Goal: Information Seeking & Learning: Find specific fact

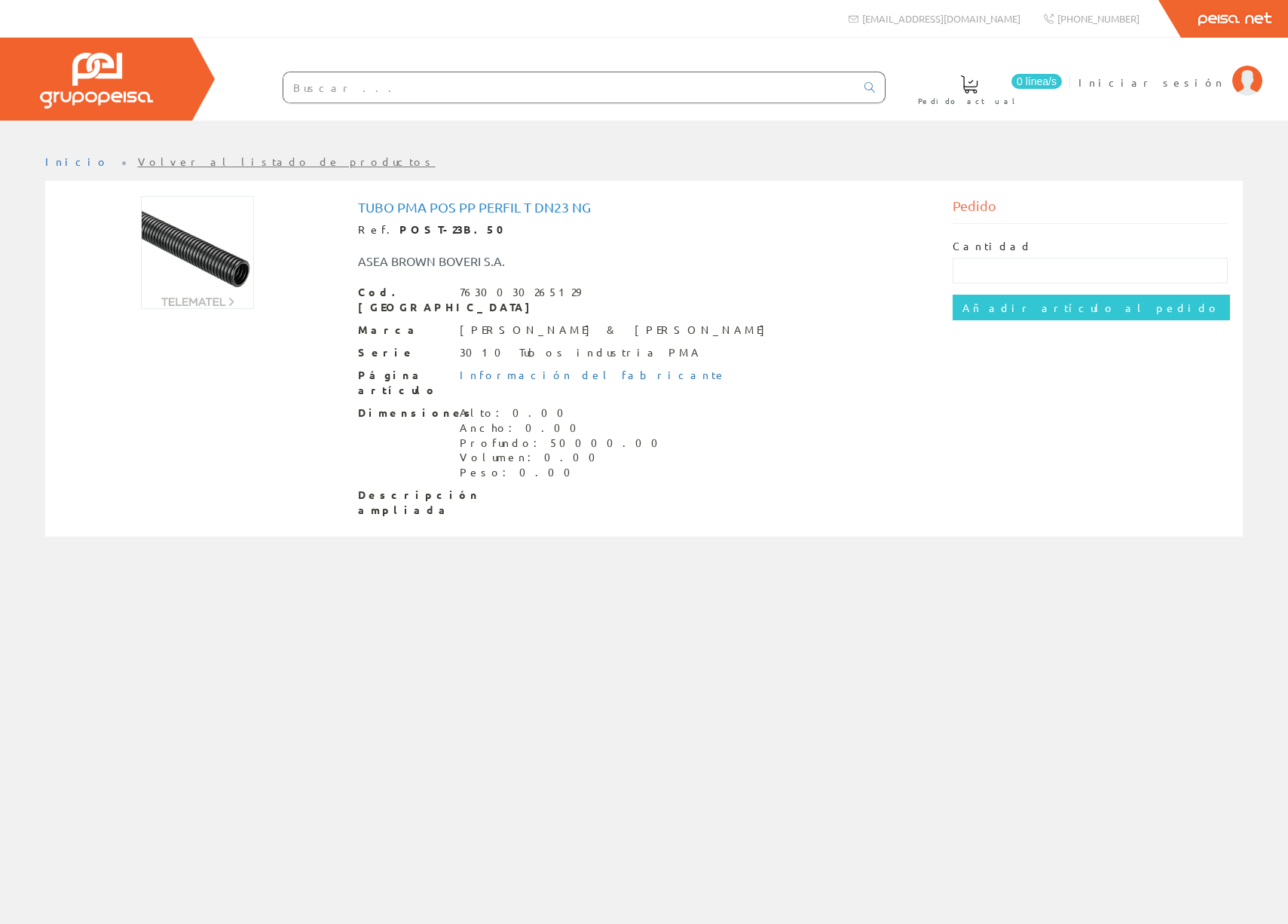
click at [336, 91] on input "text" at bounding box center [569, 87] width 572 height 30
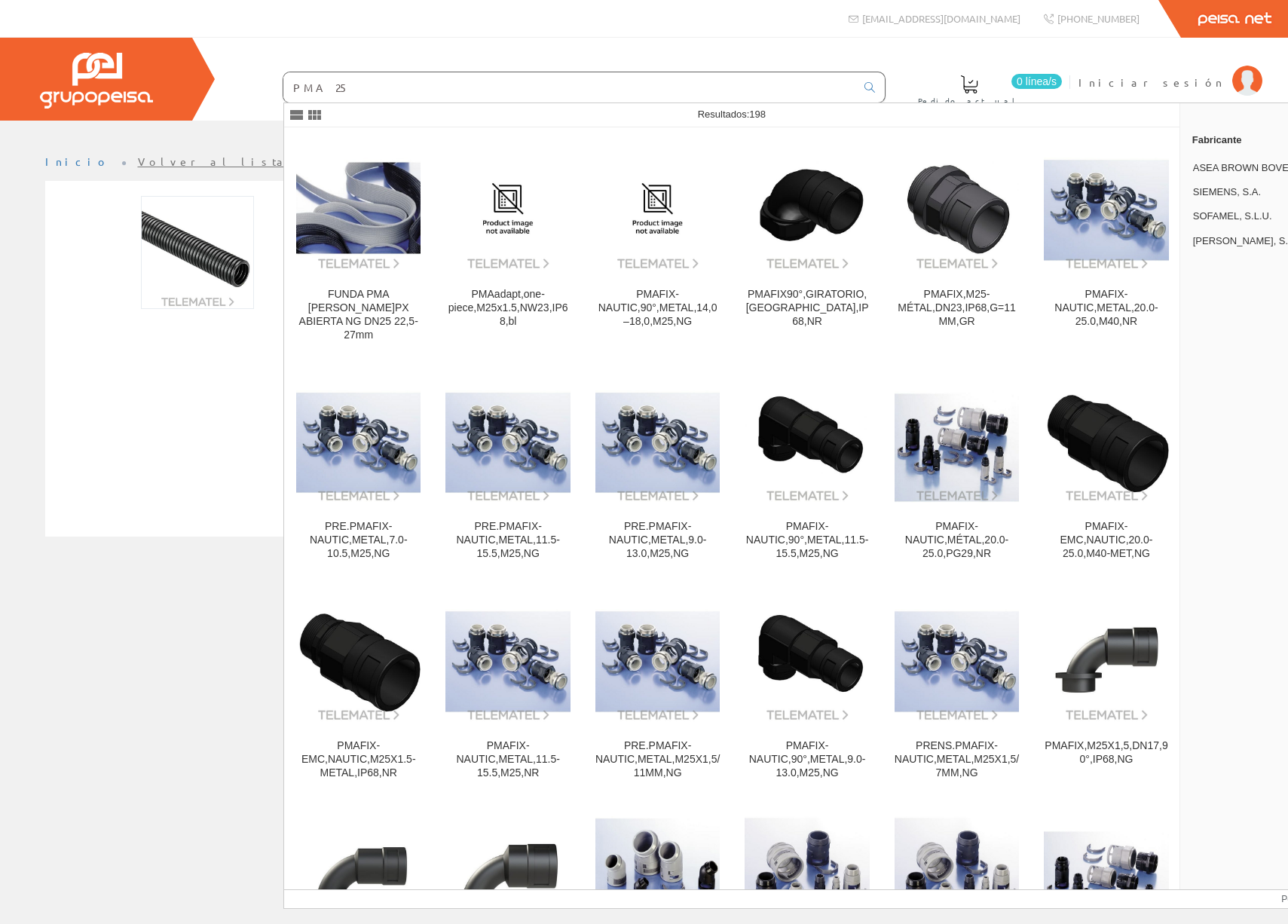
click at [305, 88] on input "PMA 25" at bounding box center [569, 87] width 572 height 30
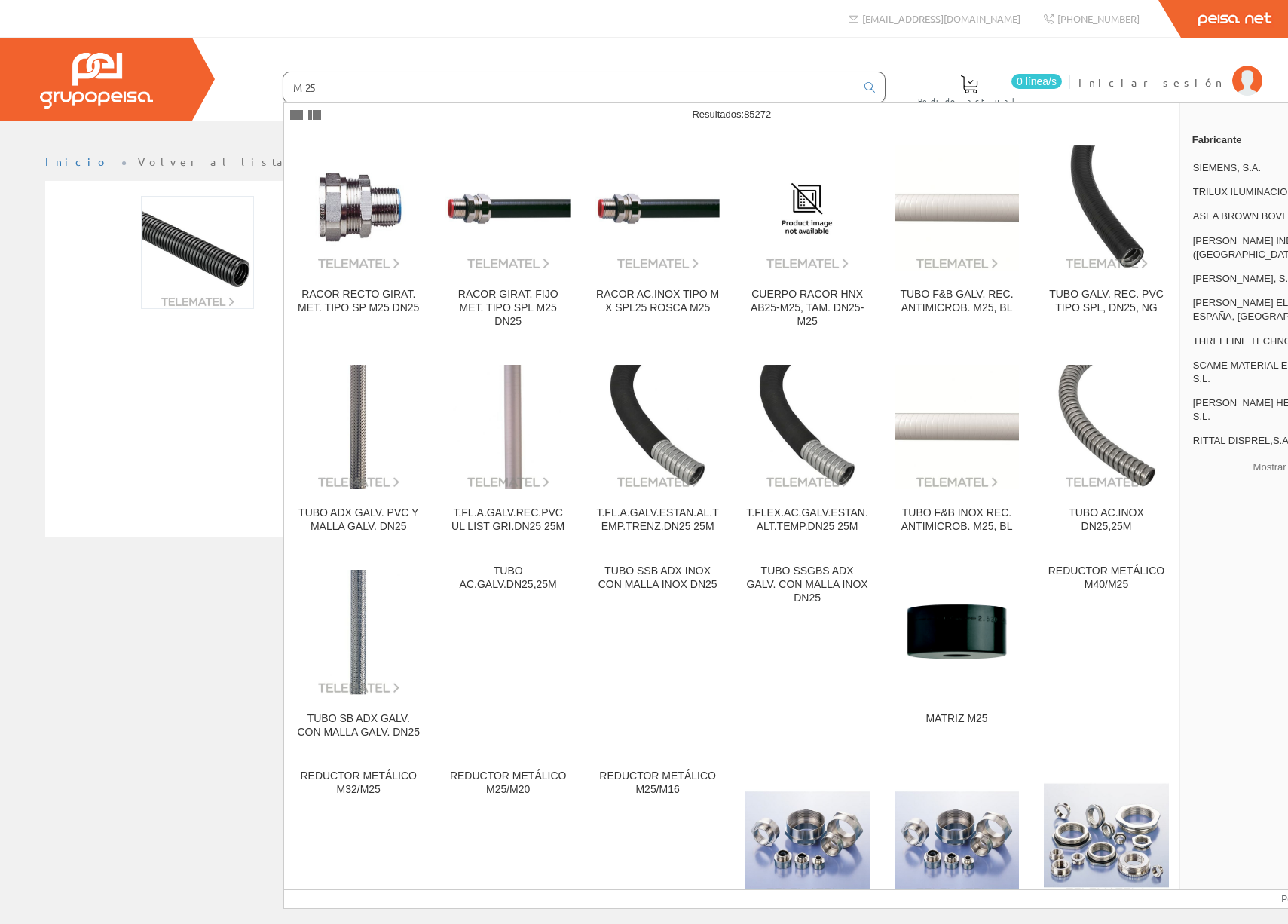
click at [180, 500] on div "TUBO PMA POS PP PERFIL T DN23 NG Ref. POST-23B.50 ASEA BROWN BOVERI S.A. Cod. B…" at bounding box center [644, 358] width 1198 height 356
drag, startPoint x: 247, startPoint y: 80, endPoint x: 218, endPoint y: 76, distance: 29.3
click at [218, 76] on div "0 línea/s Pedido actual Iniciar sesión" at bounding box center [644, 79] width 1288 height 83
paste input "Tubo Empoflex M25 libre hologen. 750N - S/ guia. RAL 7046"
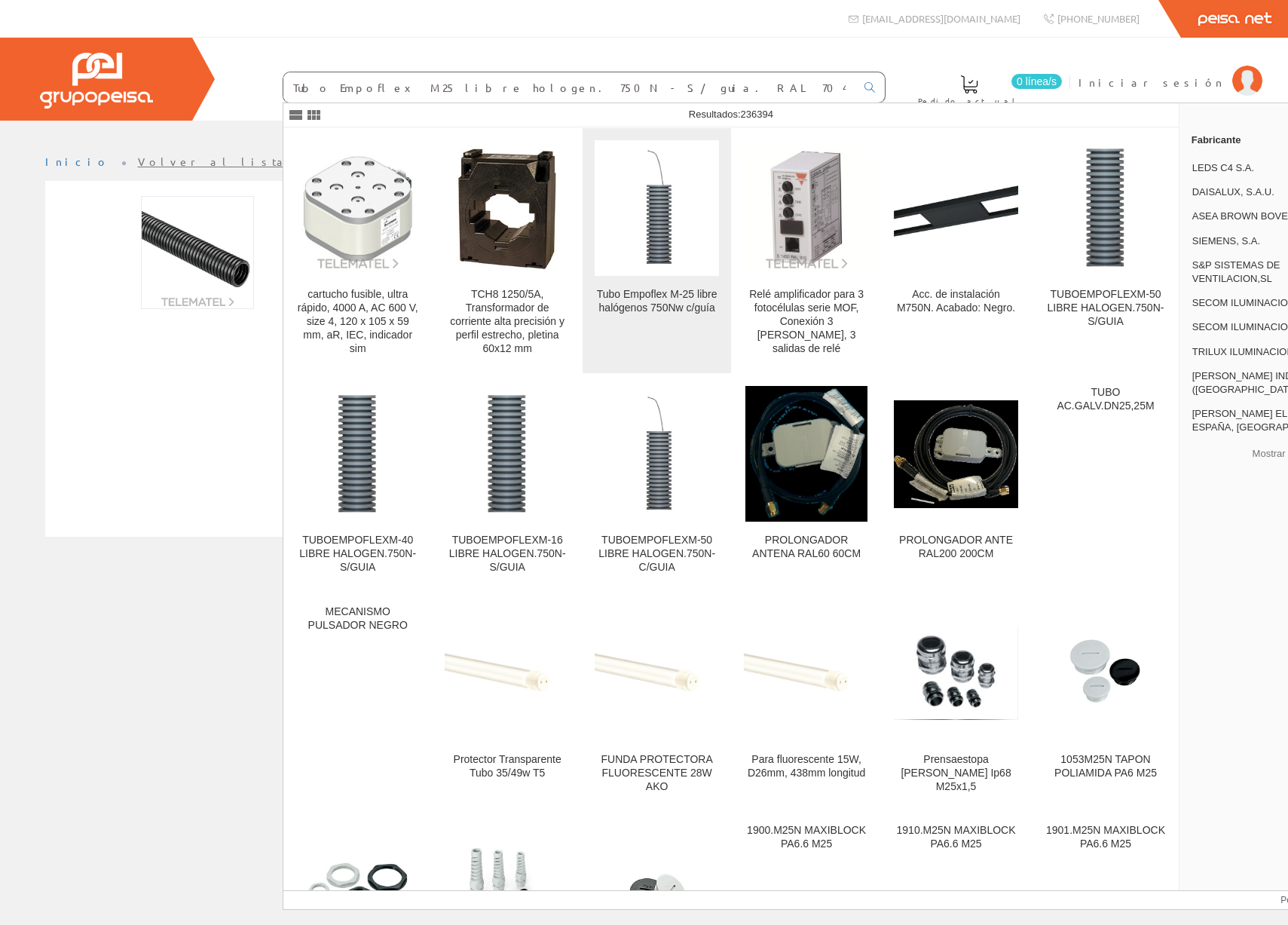
scroll to position [0, 1]
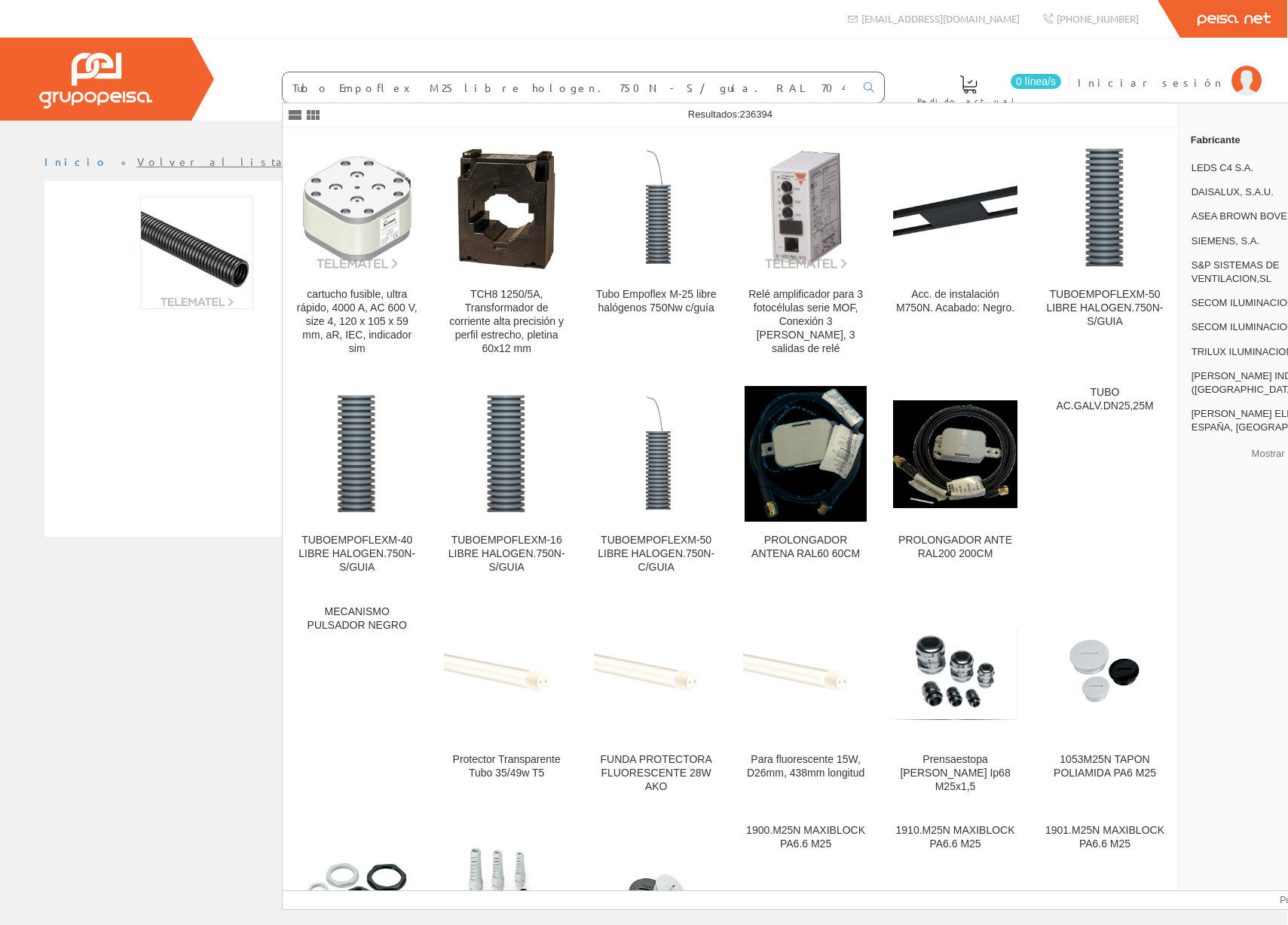
type input "Tubo Empoflex M25 libre hologen. 750N - S/ guia. RAL 7046"
click at [667, 239] on img at bounding box center [655, 207] width 124 height 124
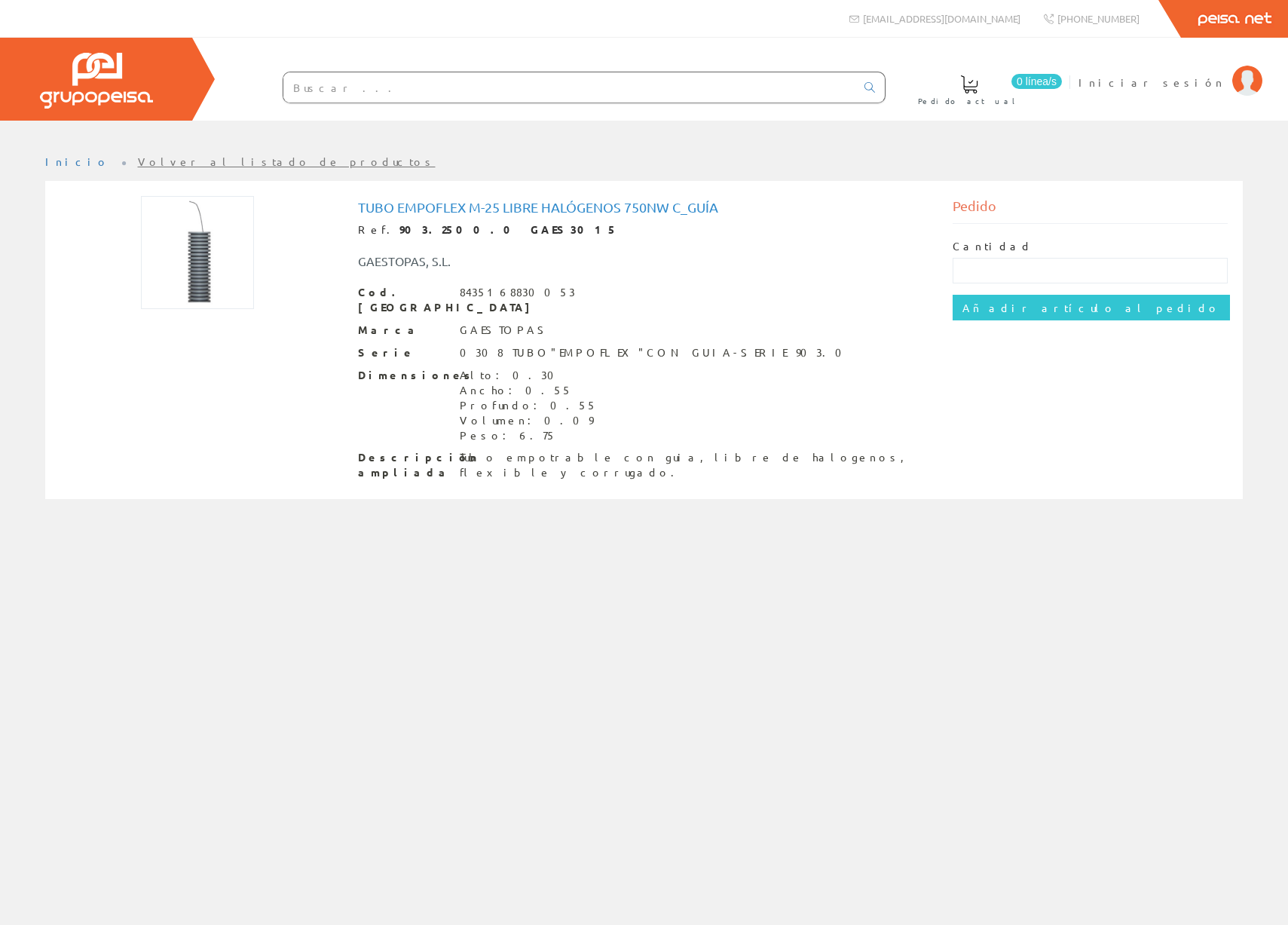
click at [178, 254] on img at bounding box center [197, 252] width 113 height 113
click at [211, 257] on img at bounding box center [197, 252] width 113 height 113
drag, startPoint x: 778, startPoint y: 205, endPoint x: 263, endPoint y: 178, distance: 515.7
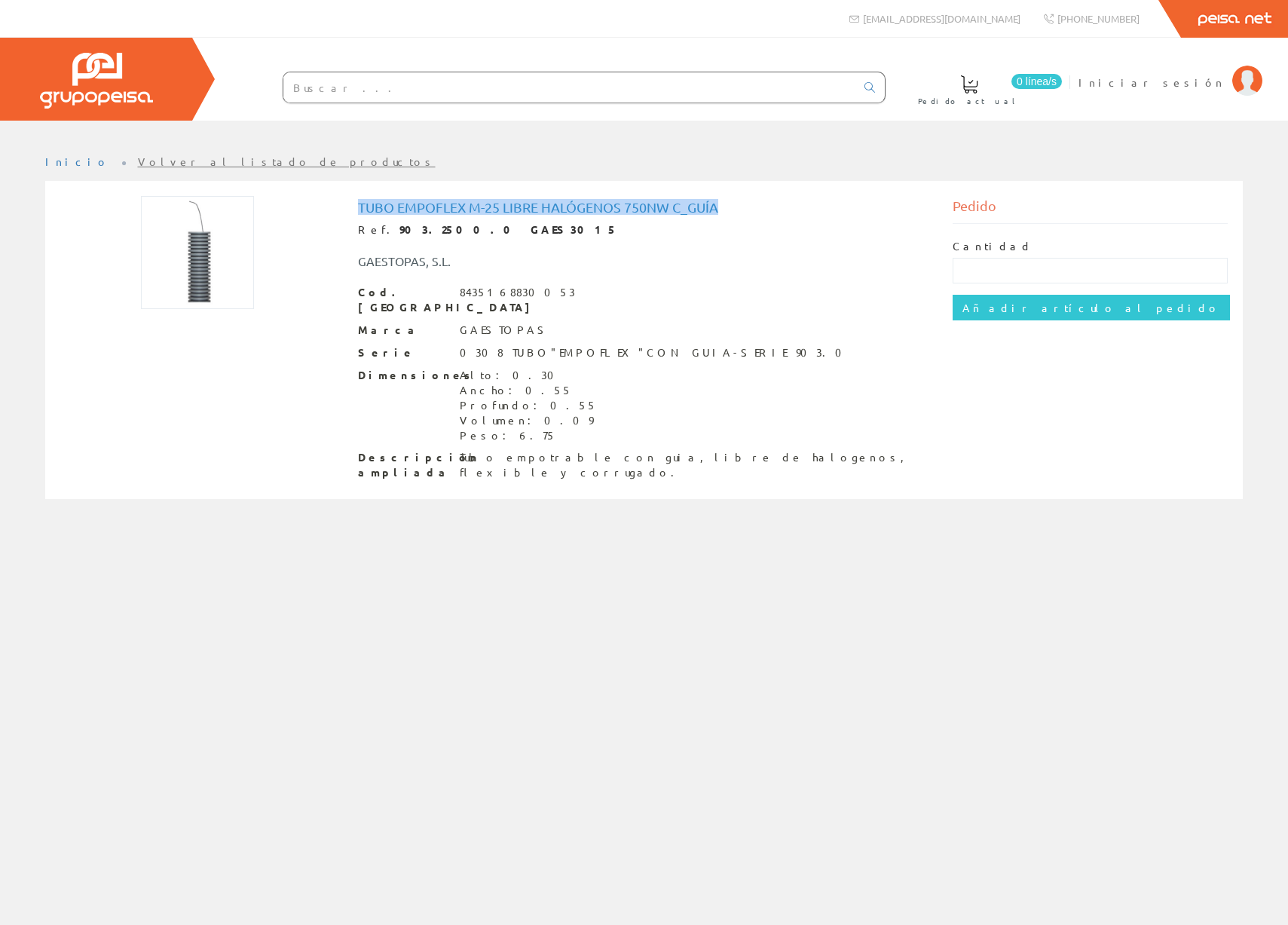
click at [344, 206] on div "Tubo Empoflex M-25 libre halógenos 750Nw c_guía Ref. 903.2500.0 GAES3015 GAESTO…" at bounding box center [644, 341] width 1190 height 292
click at [183, 161] on link "Volver al listado de productos" at bounding box center [287, 161] width 298 height 13
drag, startPoint x: 784, startPoint y: 212, endPoint x: 729, endPoint y: 203, distance: 55.7
click at [781, 212] on h1 "Tubo Empoflex M-25 libre halógenos 750Nw c_guía" at bounding box center [644, 207] width 573 height 15
drag, startPoint x: 735, startPoint y: 211, endPoint x: 359, endPoint y: 206, distance: 376.0
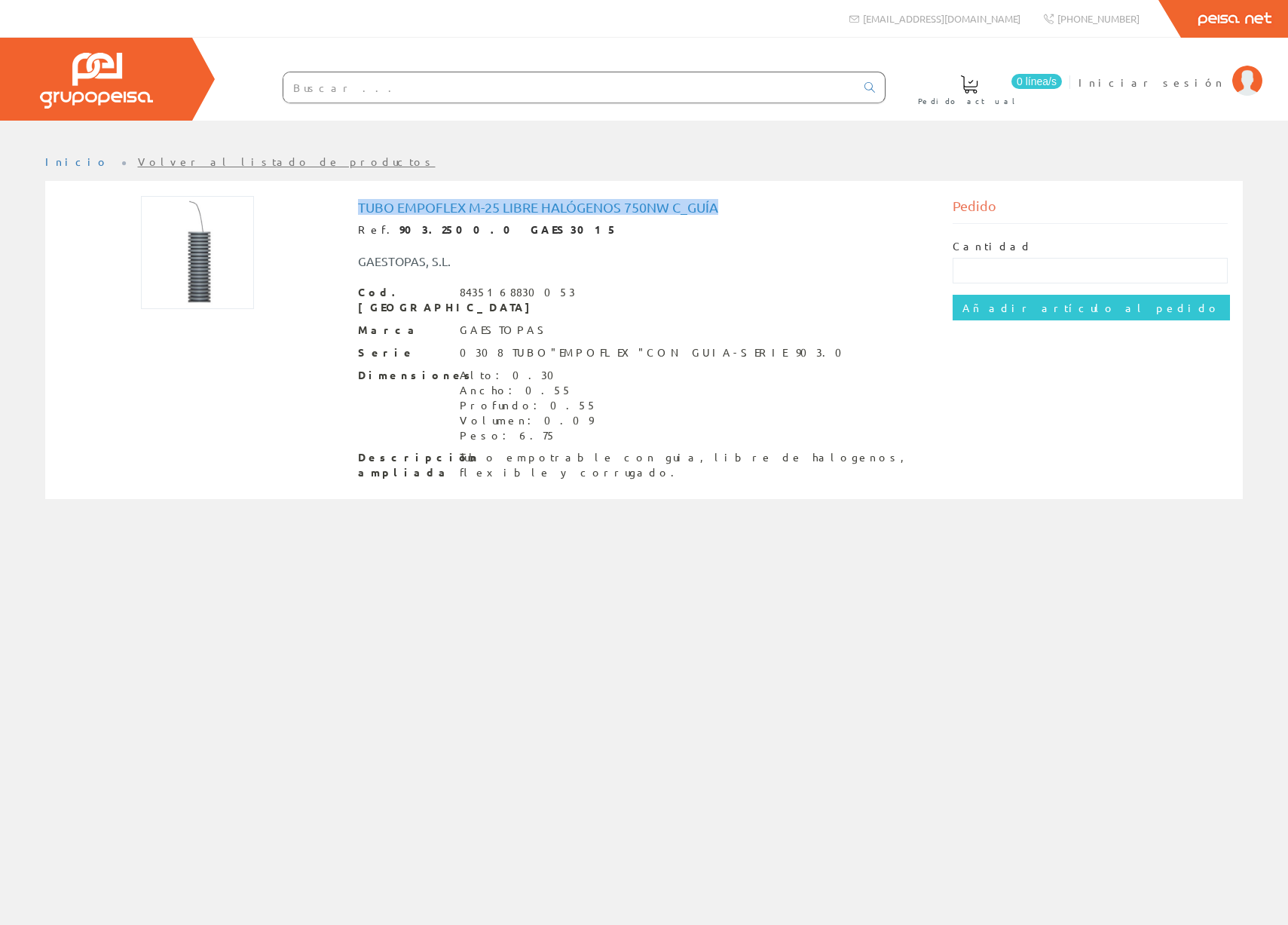
click at [359, 206] on h1 "Tubo Empoflex M-25 libre halógenos 750Nw c_guía" at bounding box center [644, 207] width 573 height 15
copy h1 "Tubo Empoflex M-25 libre halógenos 750Nw c_guía"
click at [348, 89] on input "text" at bounding box center [569, 87] width 572 height 30
paste input "Tubo Empoflex M-25 libre halógenos 750Nw c_guía"
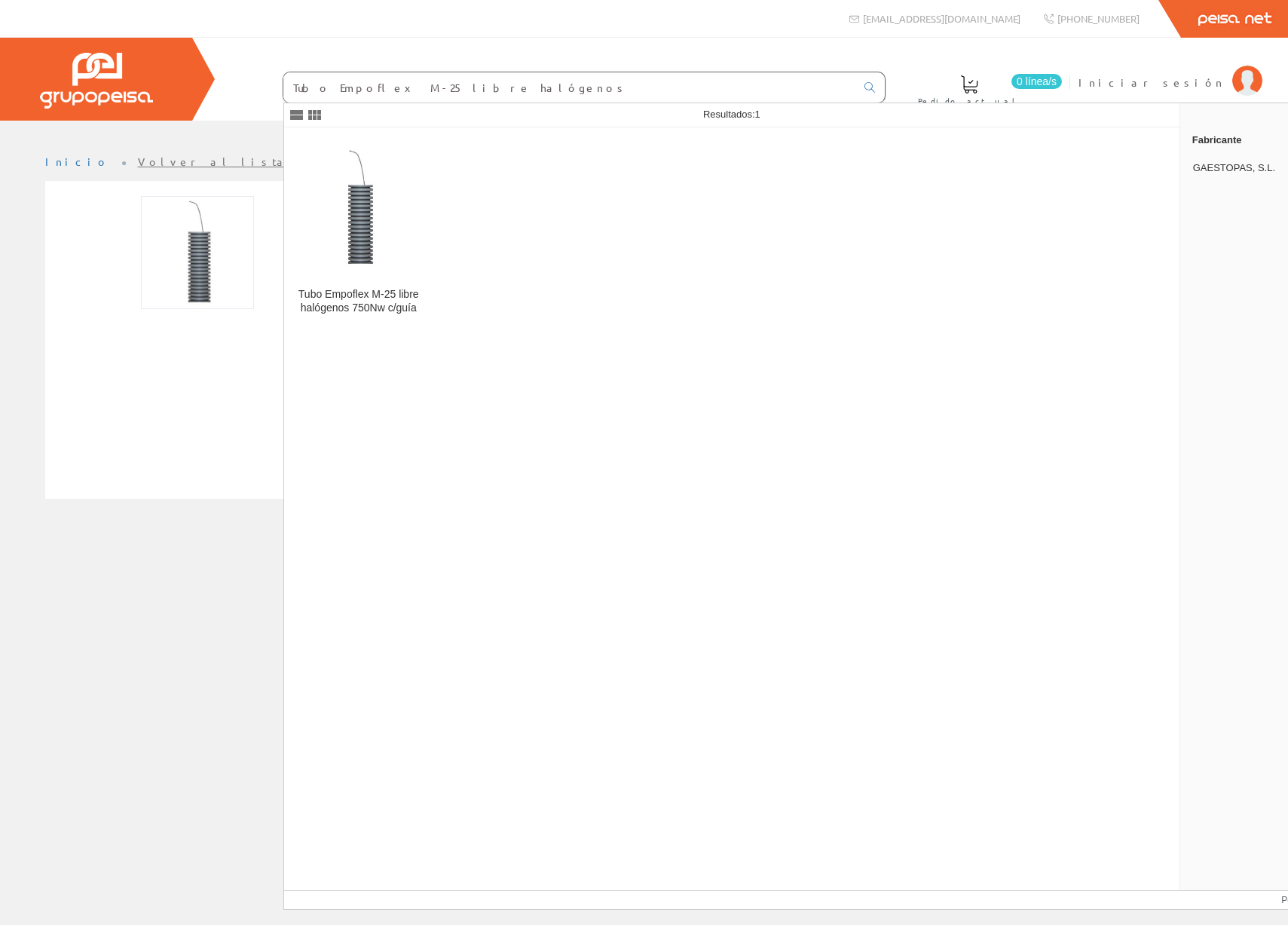
type input "Tubo Empoflex M-25 libre halógenos"
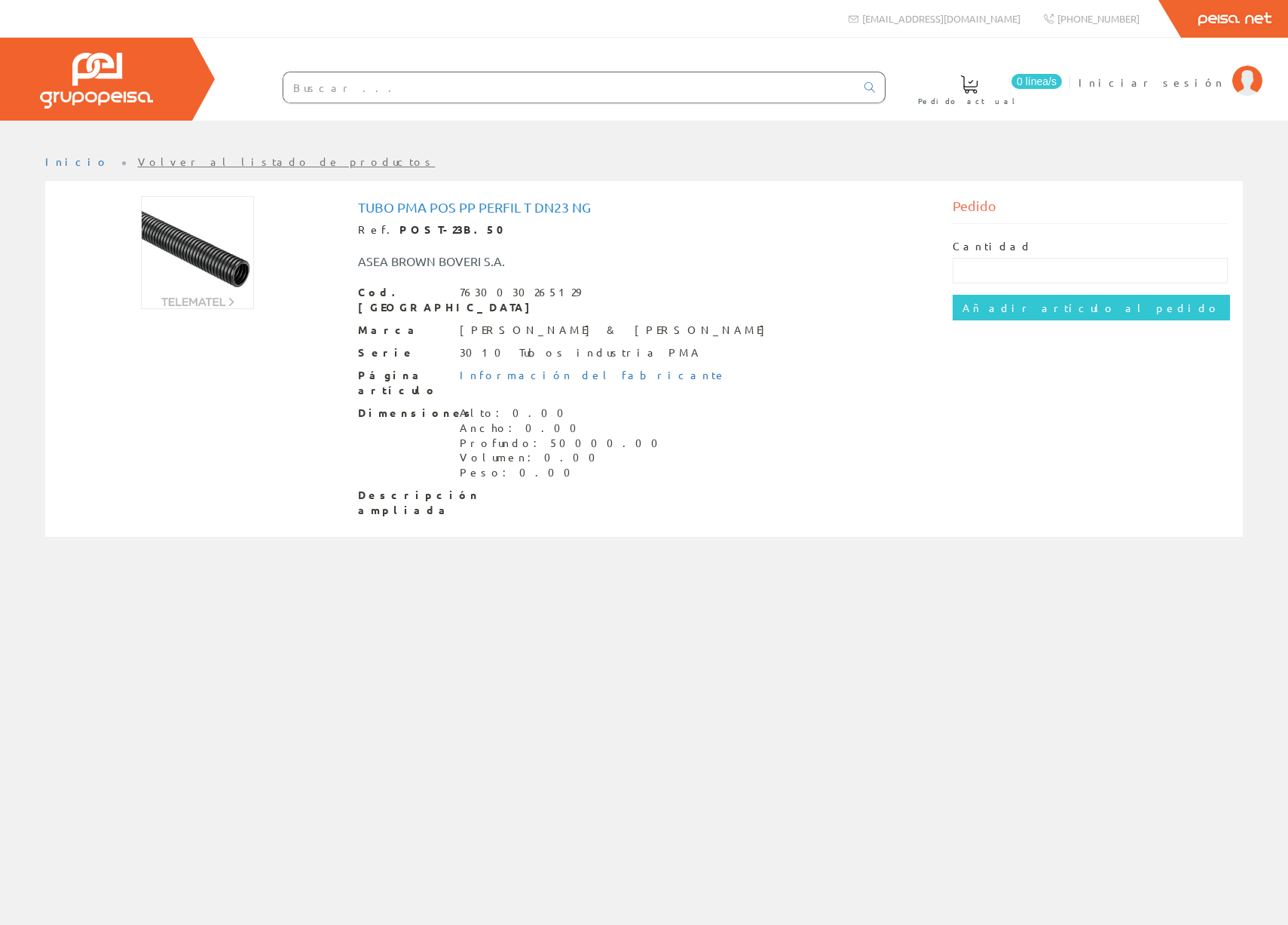
click at [393, 96] on input "text" at bounding box center [569, 87] width 572 height 30
type input "Tubo Empoflex M-25 libre halógenos"
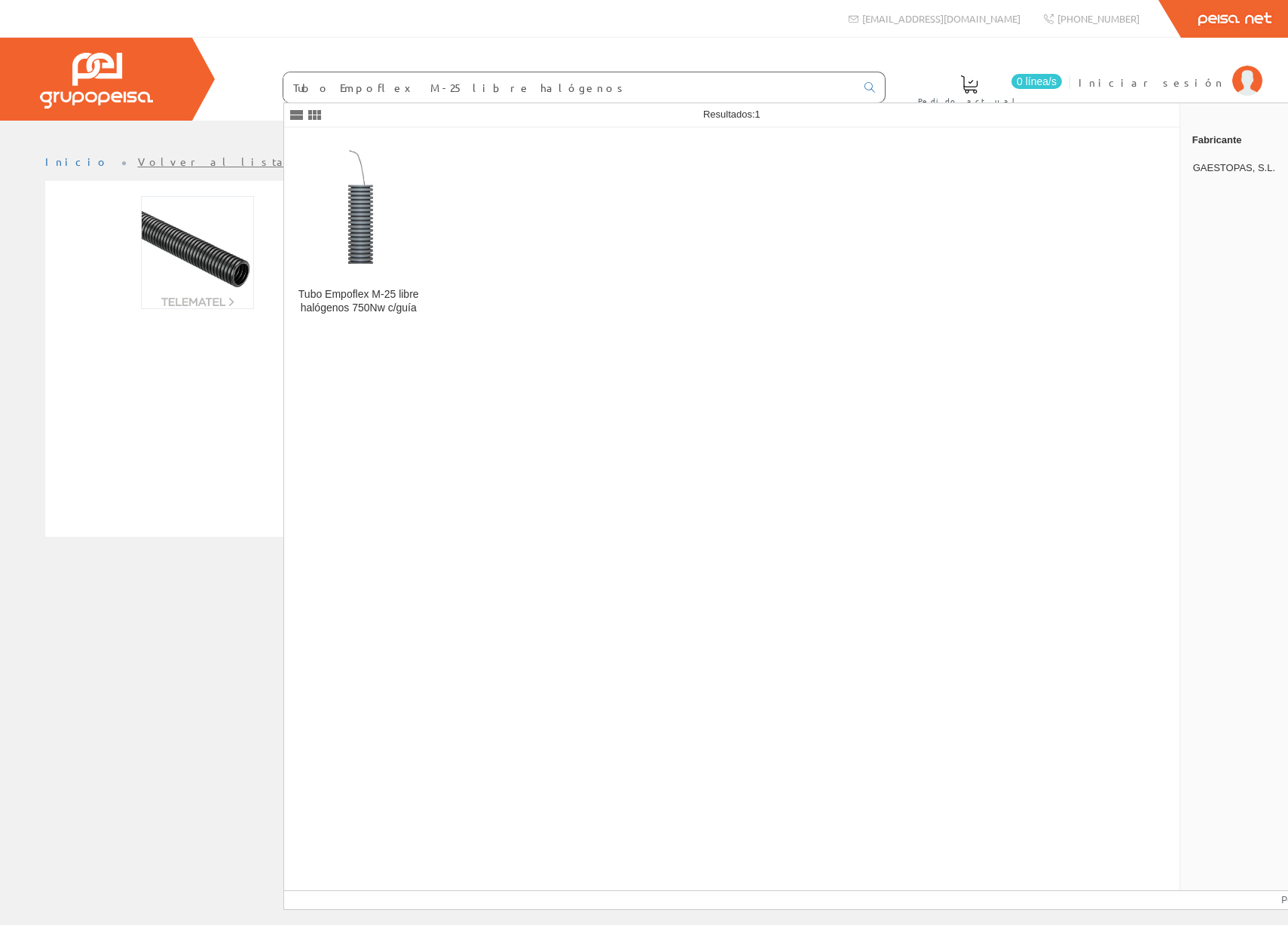
click at [542, 66] on div "Tubo Empoflex M-25 libre halógenos" at bounding box center [554, 88] width 663 height 51
click at [532, 85] on input "Tubo Empoflex M-25 libre halógenos" at bounding box center [569, 87] width 572 height 30
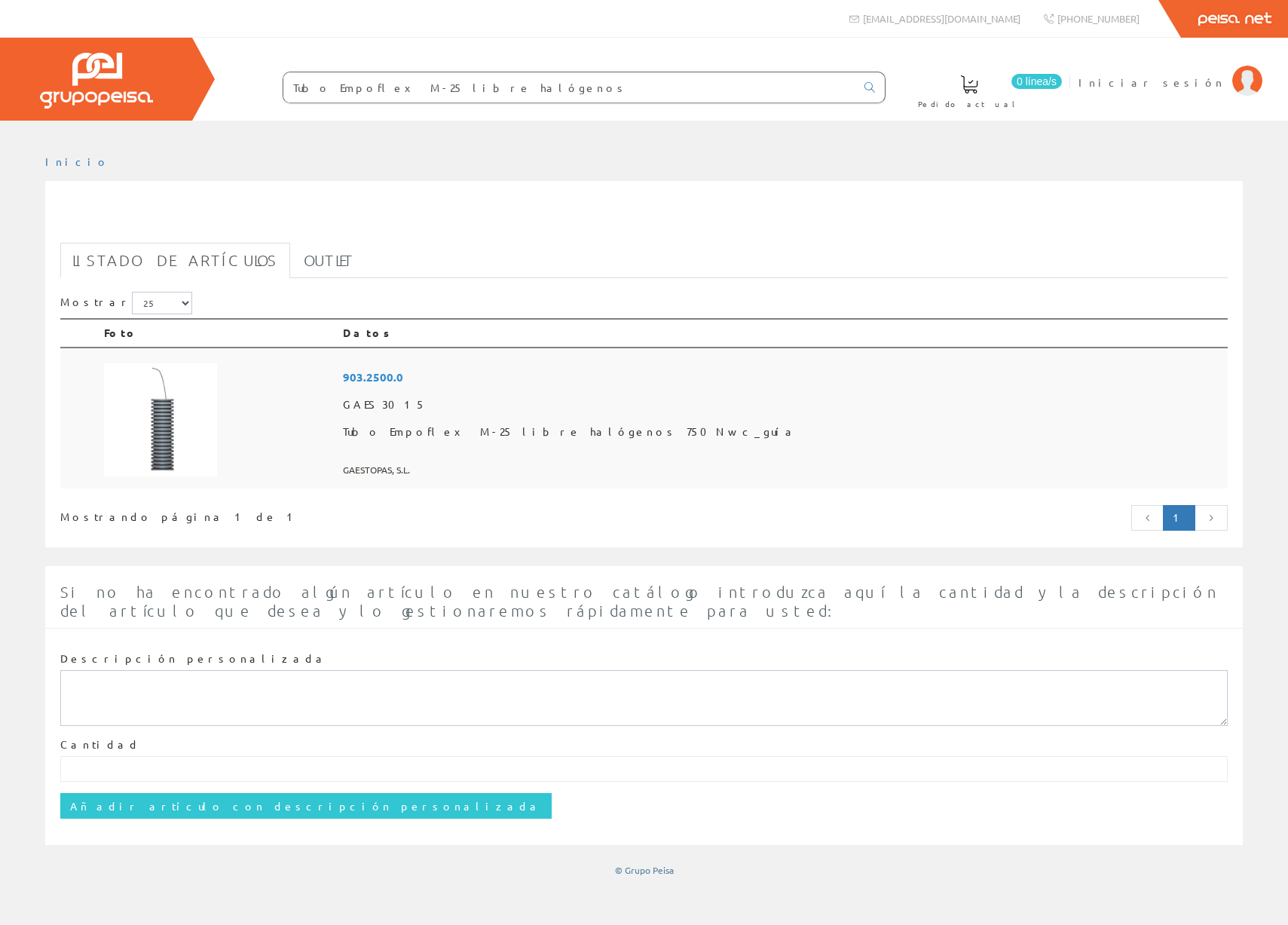
click at [509, 377] on span "903.2500.0" at bounding box center [782, 377] width 879 height 28
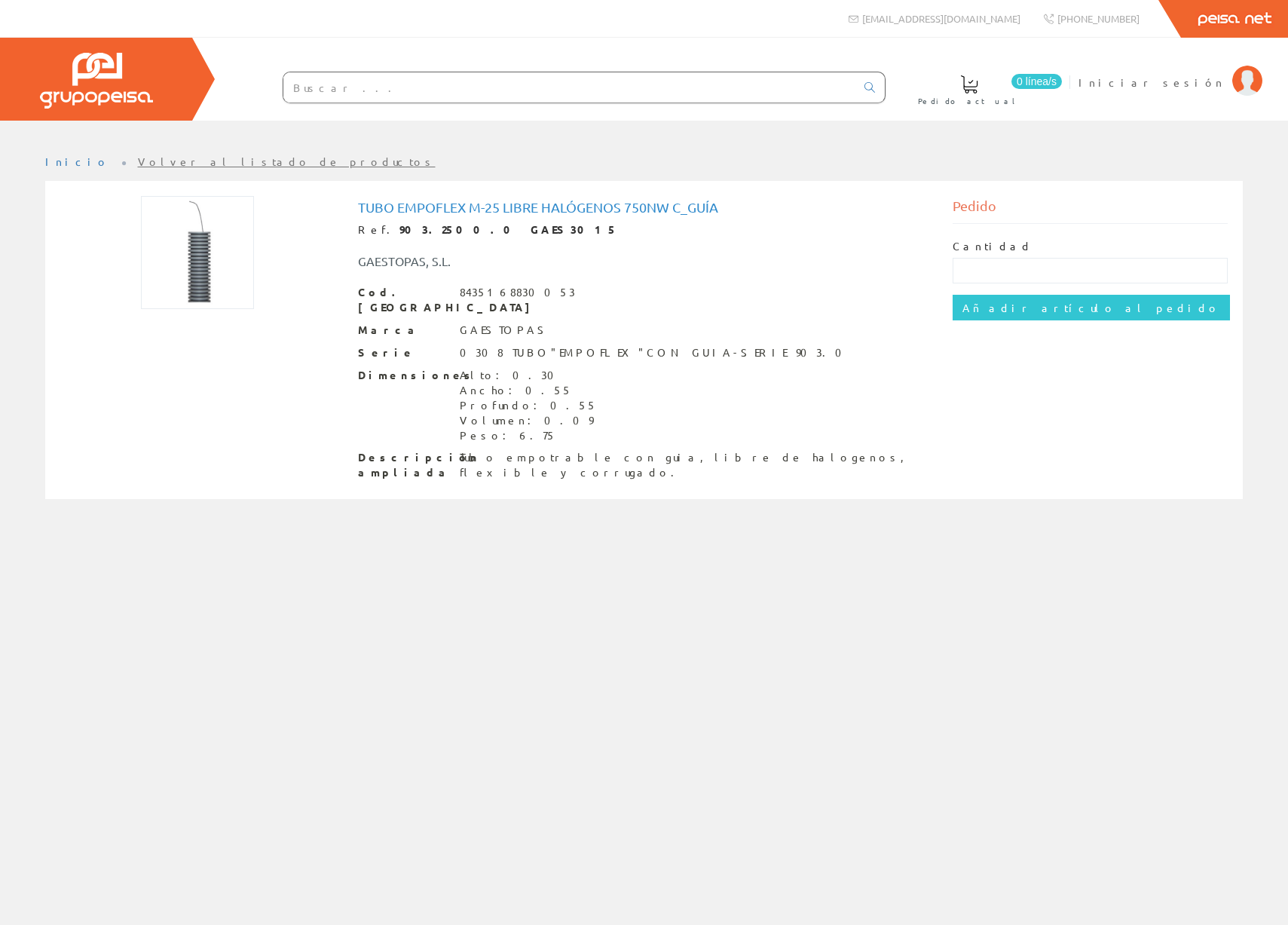
click at [619, 204] on h1 "Tubo Empoflex M-25 libre halógenos 750Nw c_guía" at bounding box center [644, 207] width 573 height 15
drag, startPoint x: 354, startPoint y: 210, endPoint x: 624, endPoint y: 206, distance: 270.0
click at [624, 206] on div "Tubo Empoflex M-25 libre halógenos 750Nw c_guía Ref. 903.2500.0 GAES3015 GAESTO…" at bounding box center [644, 341] width 596 height 292
copy h1 "Tubo Empoflex M-25 libre halógenos"
click at [465, 84] on input "text" at bounding box center [569, 87] width 572 height 30
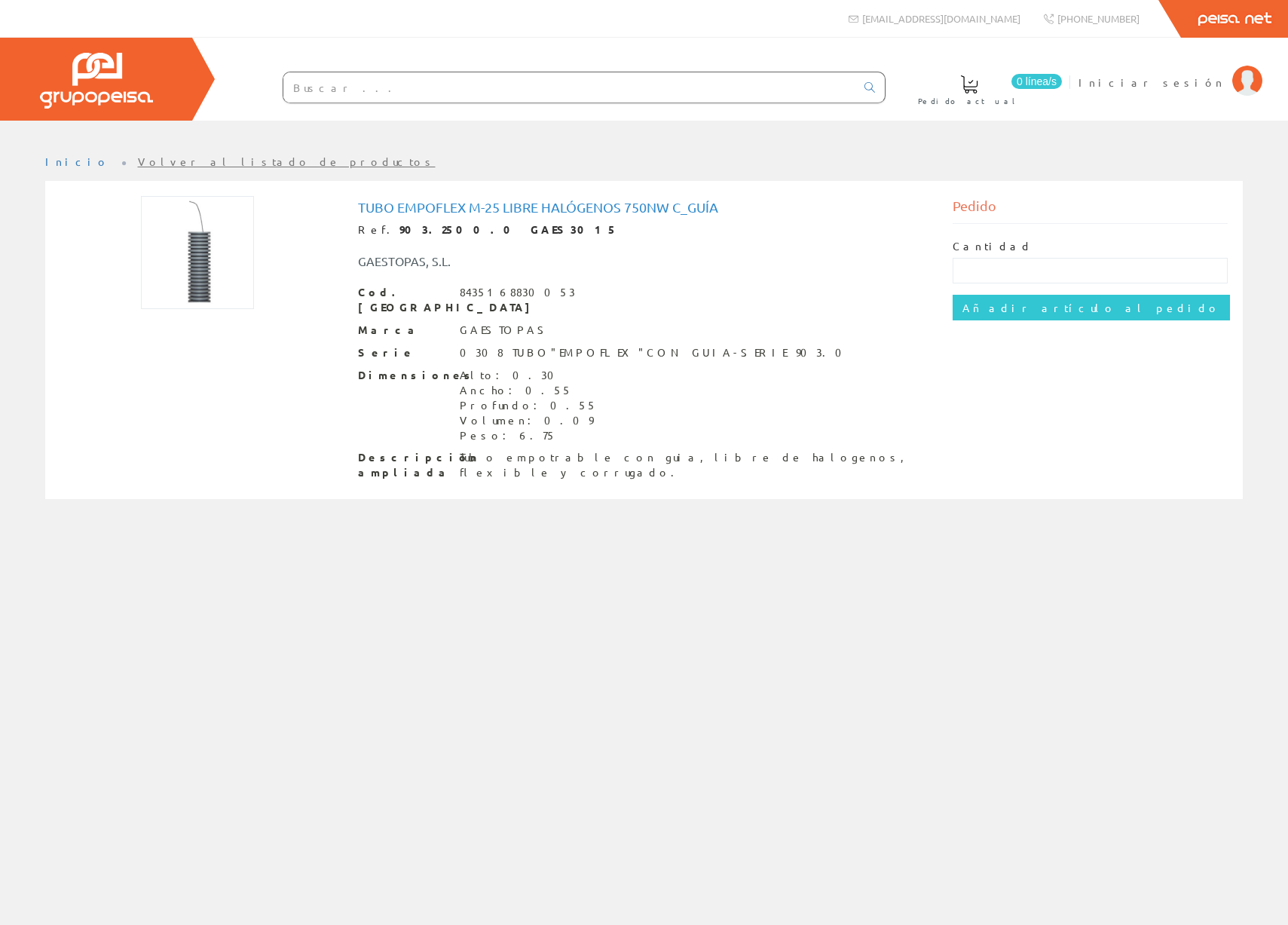
paste input "Tubo Empoflex M-25 libre halógenos"
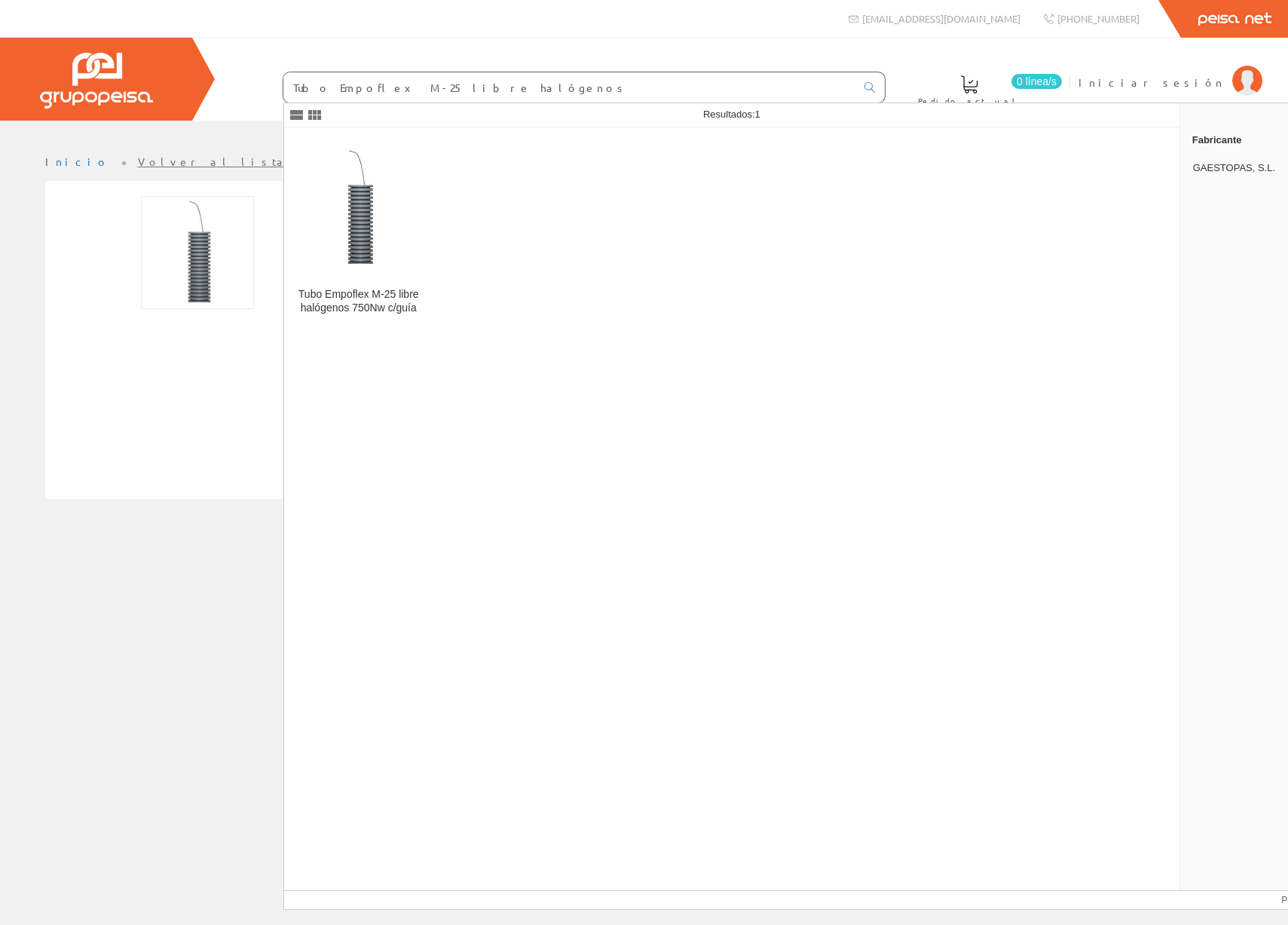
type input "Tubo Empoflex M-25 libre halógenos"
